Goal: Find specific page/section: Find specific page/section

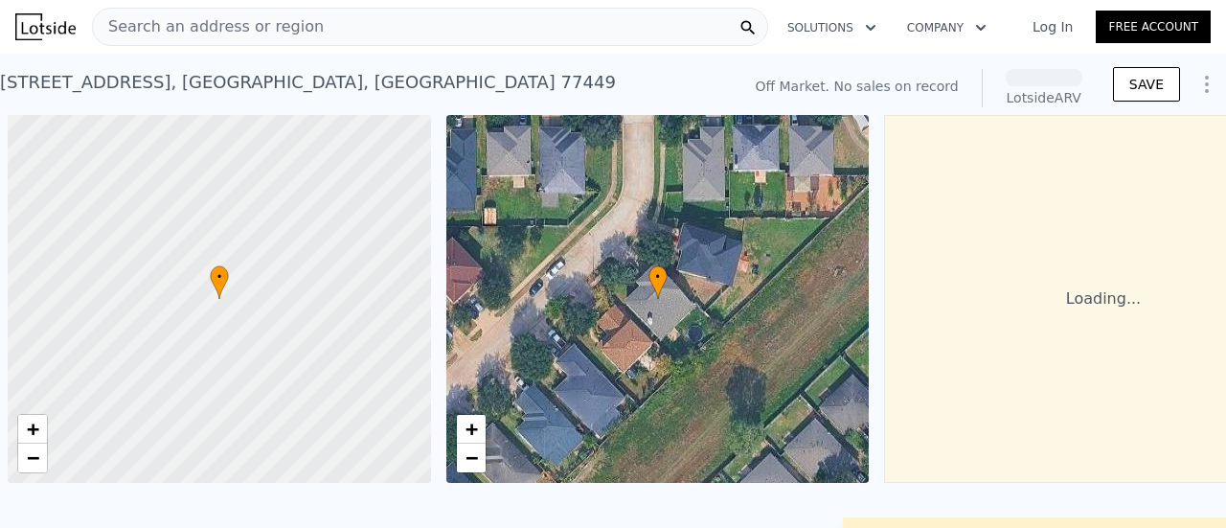
scroll to position [0, 8]
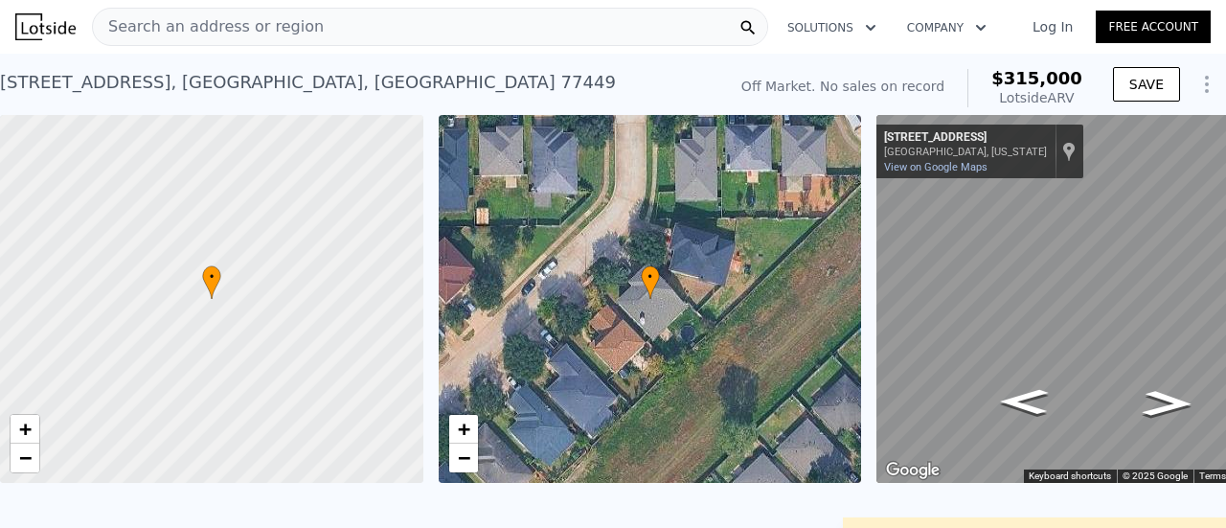
drag, startPoint x: 0, startPoint y: 0, endPoint x: 515, endPoint y: 28, distance: 515.9
click at [515, 28] on div "Search an address or region" at bounding box center [430, 27] width 676 height 38
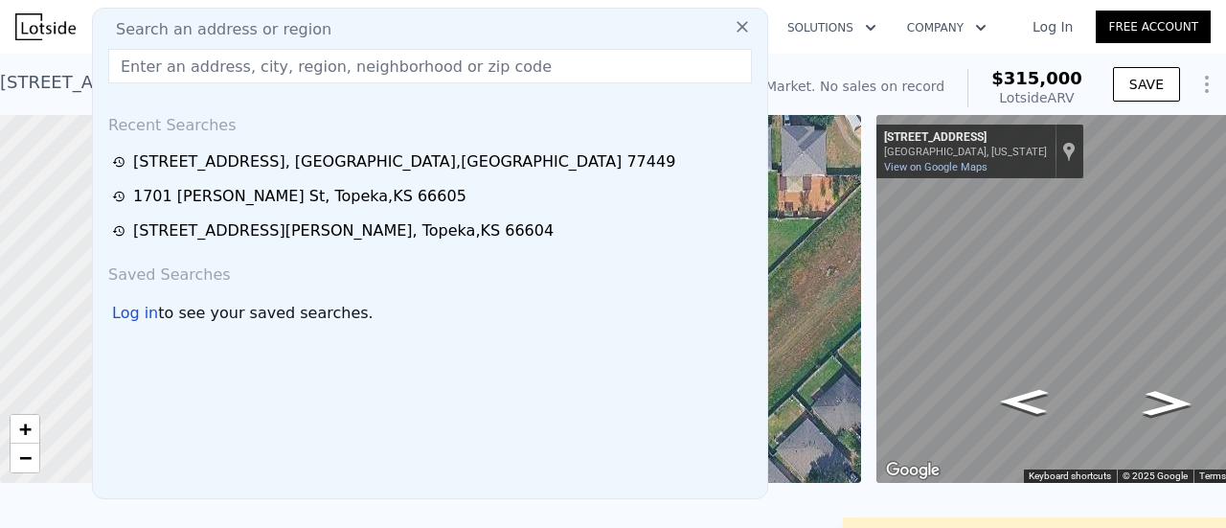
click at [515, 28] on div "Search an address or region" at bounding box center [430, 29] width 659 height 23
click at [300, 56] on input "text" at bounding box center [429, 66] width 643 height 34
paste input "[STREET_ADDRESS][US_STATE]"
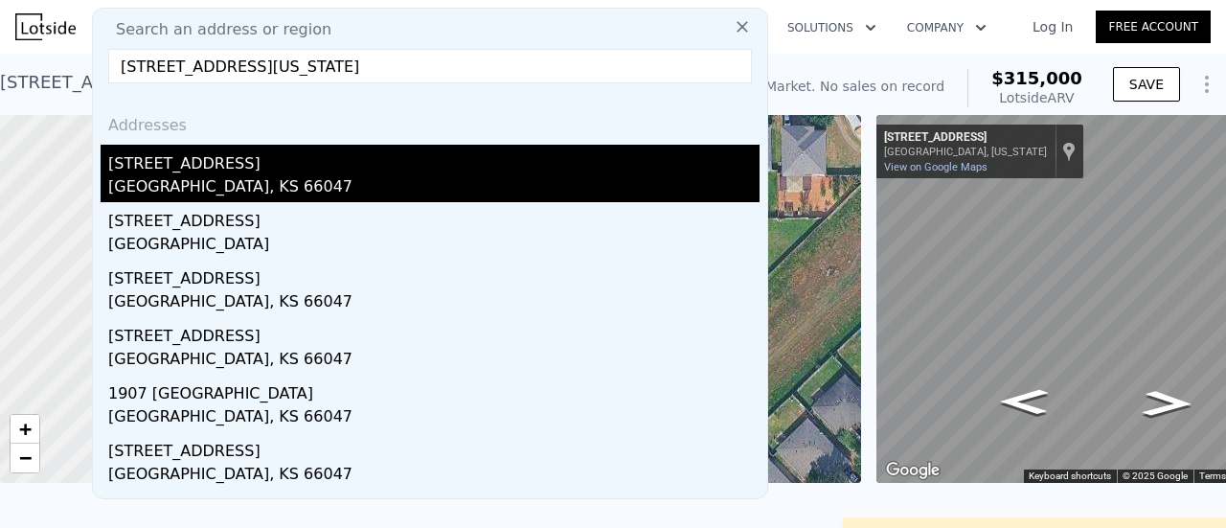
type input "[STREET_ADDRESS][US_STATE]"
click at [260, 164] on div "[STREET_ADDRESS]" at bounding box center [433, 160] width 651 height 31
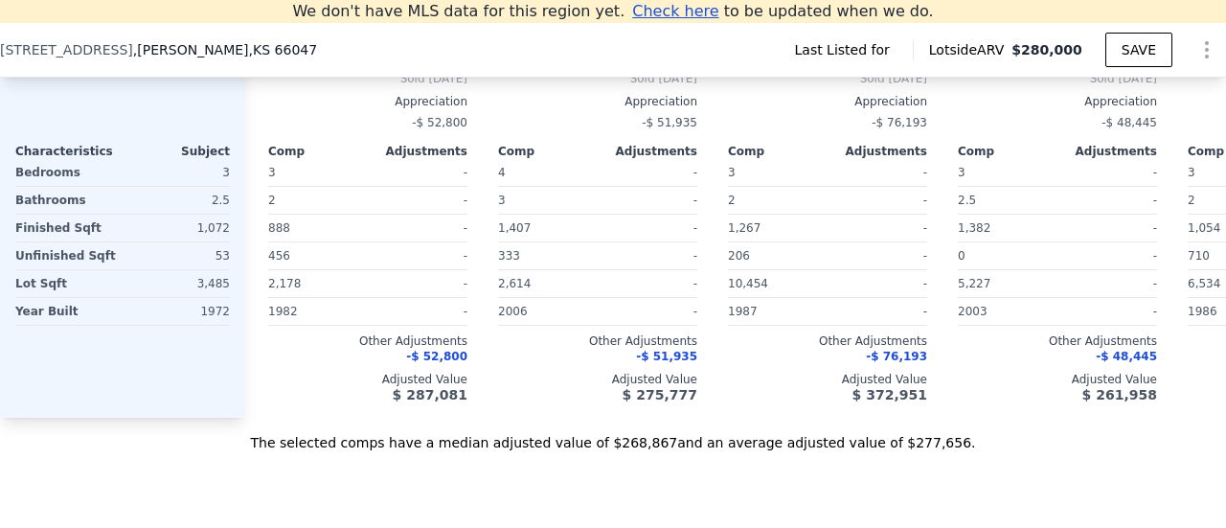
scroll to position [2037, 0]
